Goal: Find specific page/section

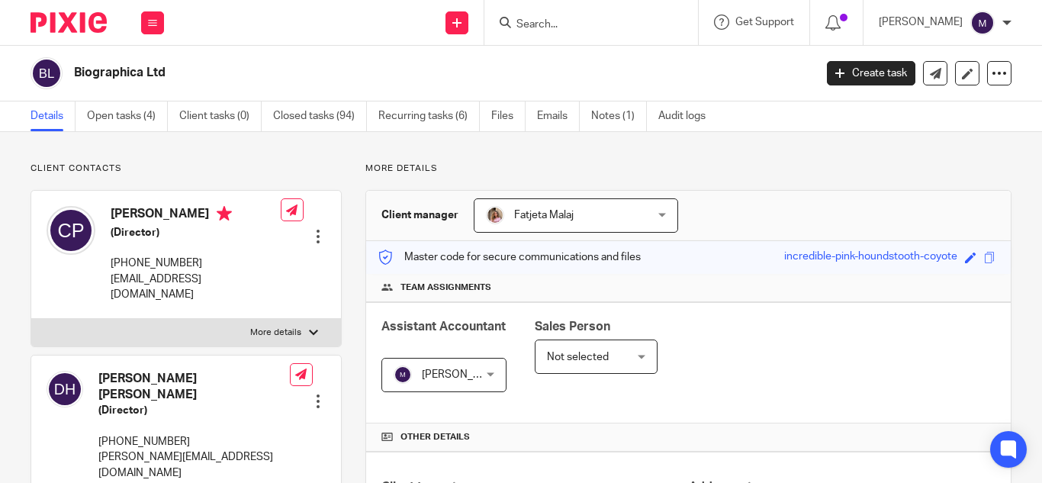
drag, startPoint x: 0, startPoint y: 0, endPoint x: 565, endPoint y: 18, distance: 564.8
click at [565, 18] on input "Search" at bounding box center [583, 25] width 137 height 14
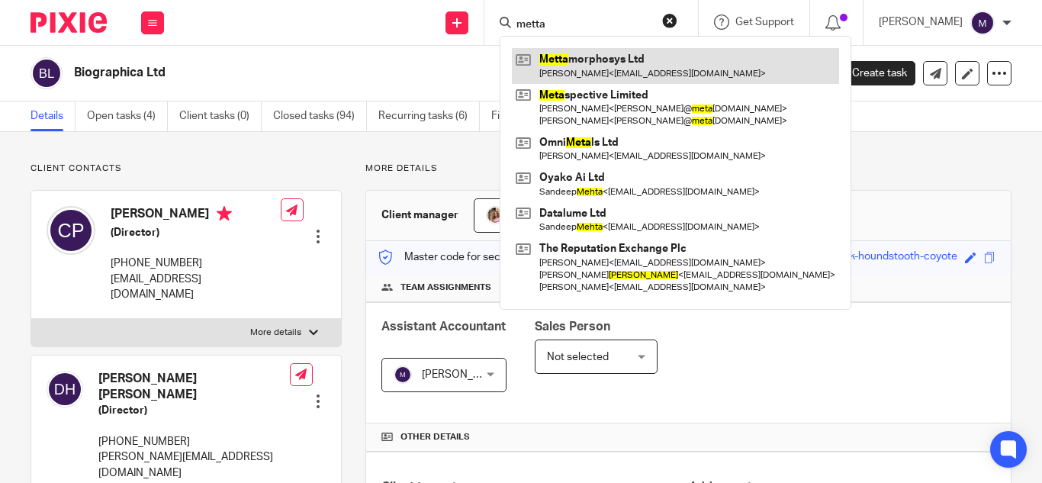
type input "metta"
click at [625, 67] on link at bounding box center [675, 65] width 327 height 35
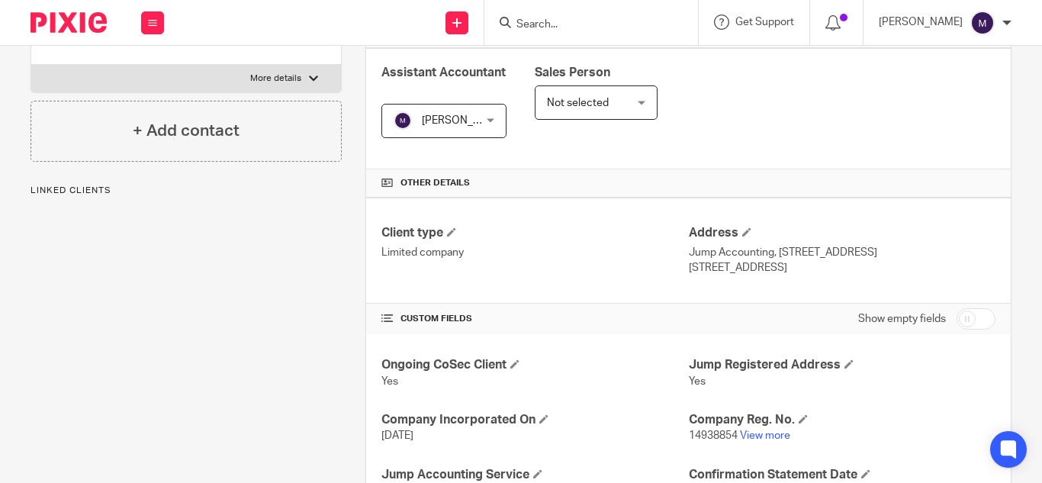
scroll to position [305, 0]
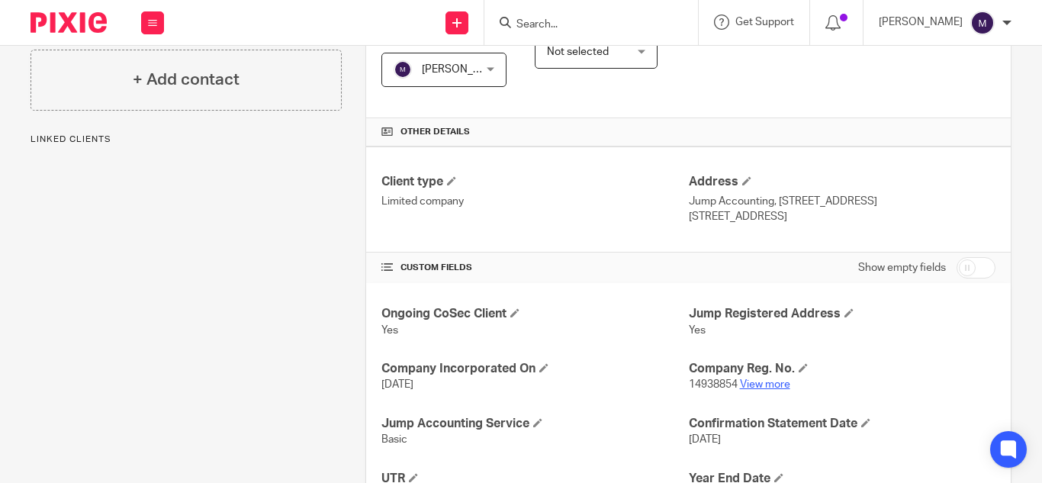
click at [761, 381] on link "View more" at bounding box center [765, 384] width 50 height 11
